Goal: Transaction & Acquisition: Download file/media

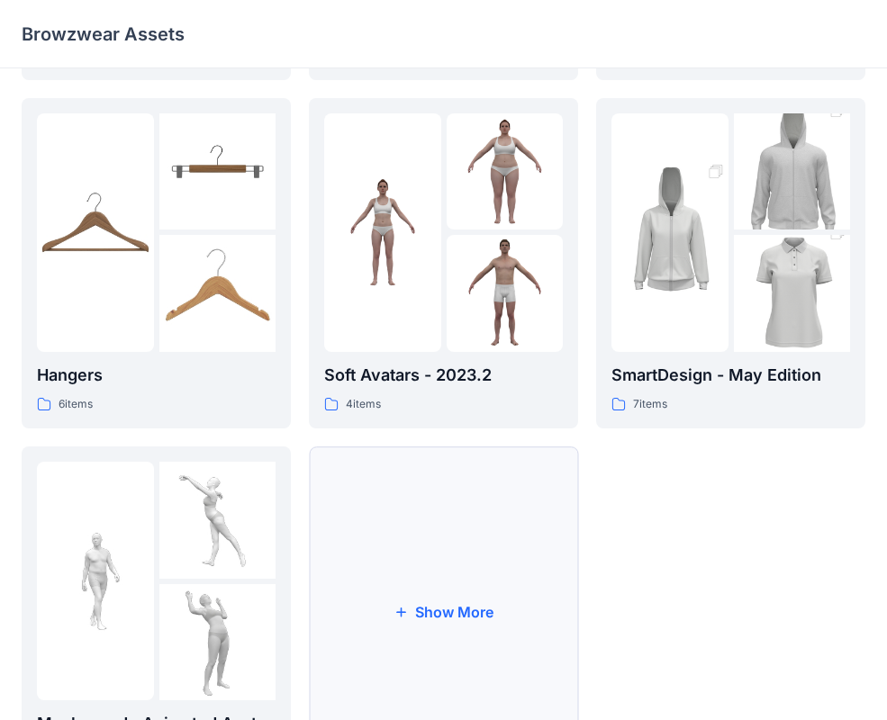
scroll to position [449, 0]
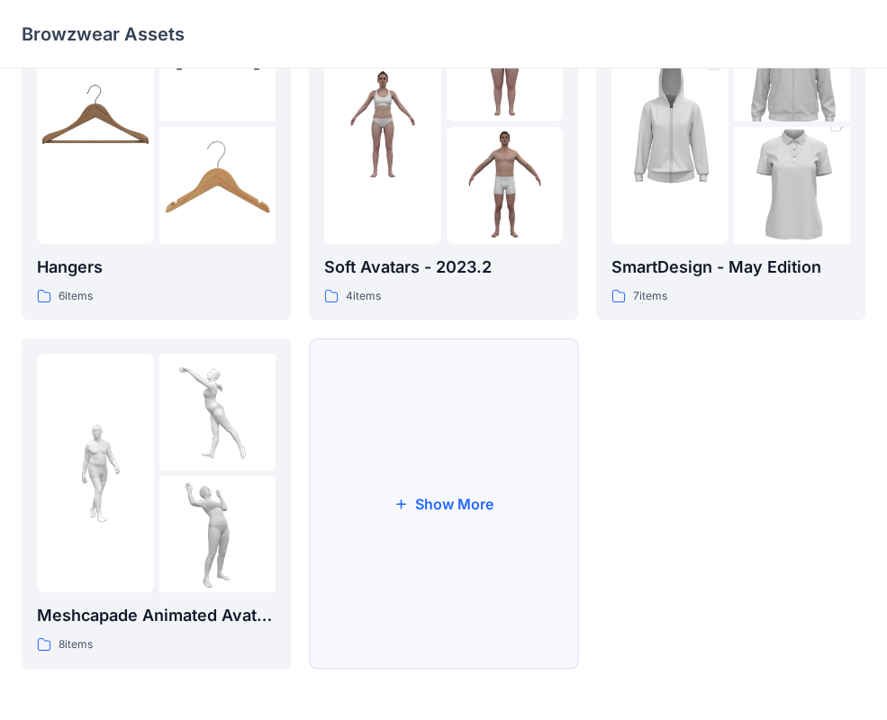
click at [489, 524] on button "Show More" at bounding box center [443, 503] width 269 height 331
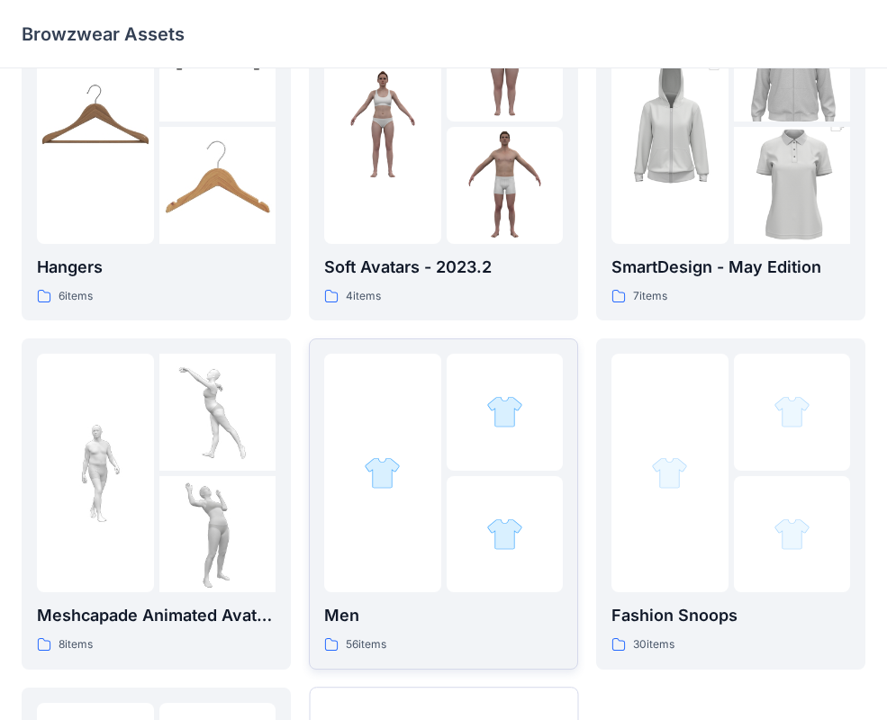
click at [471, 531] on div at bounding box center [504, 534] width 117 height 117
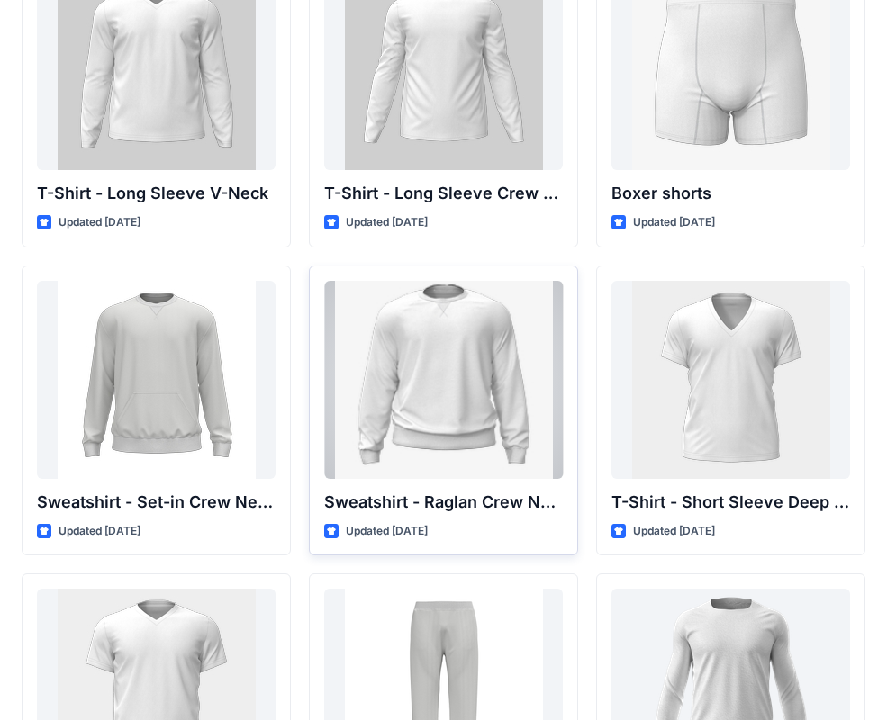
scroll to position [1459, 0]
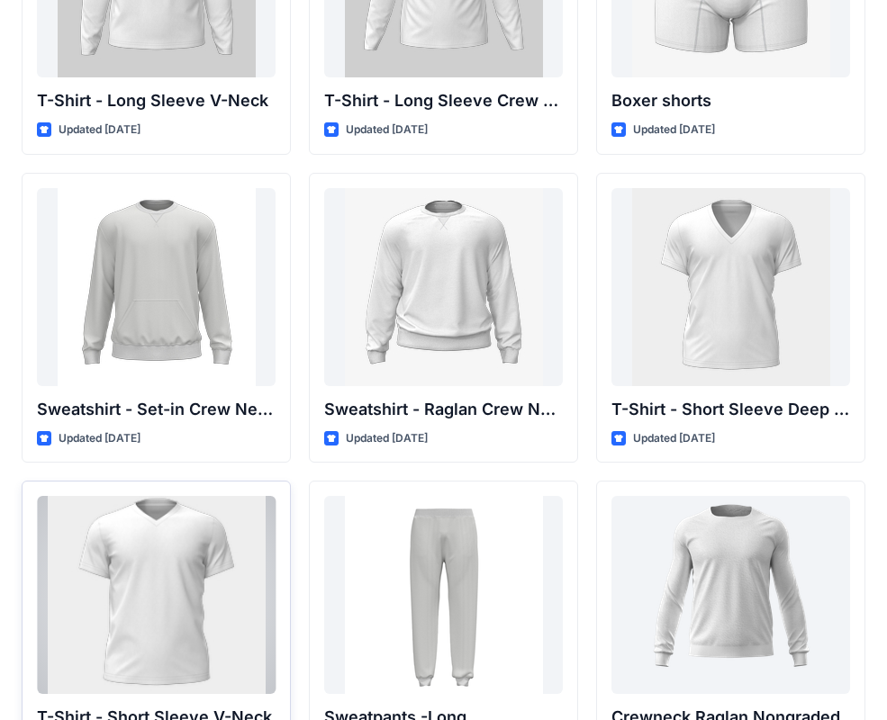
click at [239, 551] on div at bounding box center [156, 595] width 239 height 198
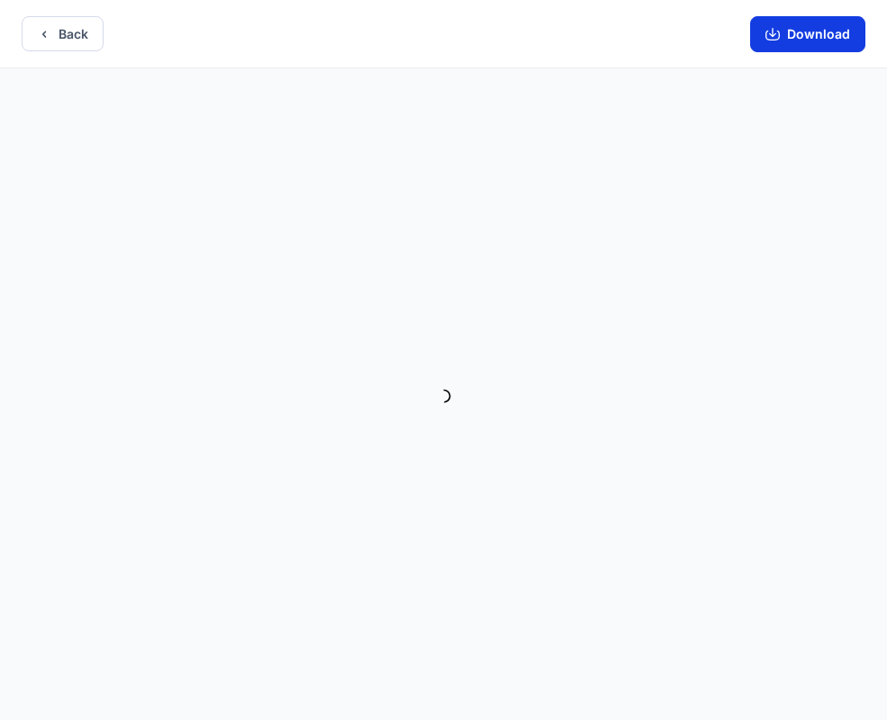
click at [782, 41] on button "Download" at bounding box center [807, 34] width 115 height 36
